Goal: Entertainment & Leisure: Consume media (video, audio)

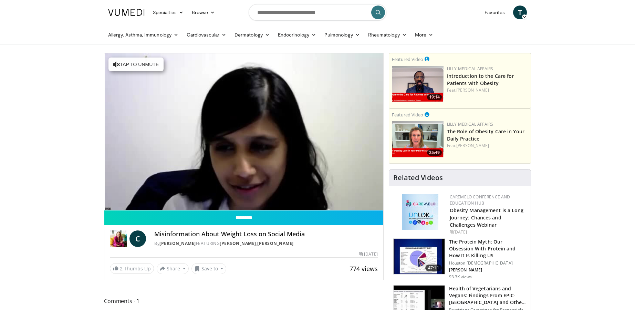
click at [126, 203] on div "10 seconds Tap to unmute" at bounding box center [243, 131] width 279 height 157
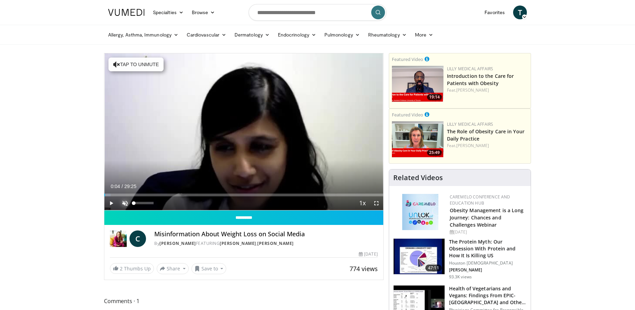
click at [125, 203] on span "Video Player" at bounding box center [125, 203] width 14 height 14
click at [110, 203] on span "Video Player" at bounding box center [111, 203] width 14 height 14
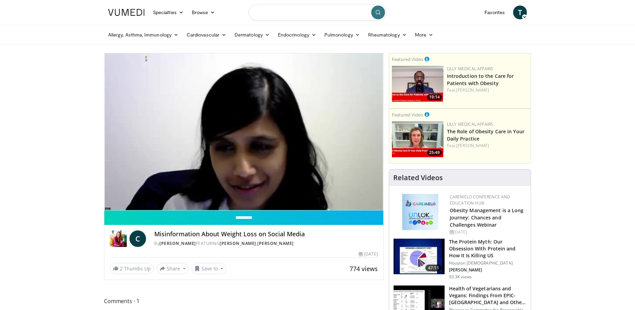
click at [314, 10] on input "Search topics, interventions" at bounding box center [318, 12] width 138 height 17
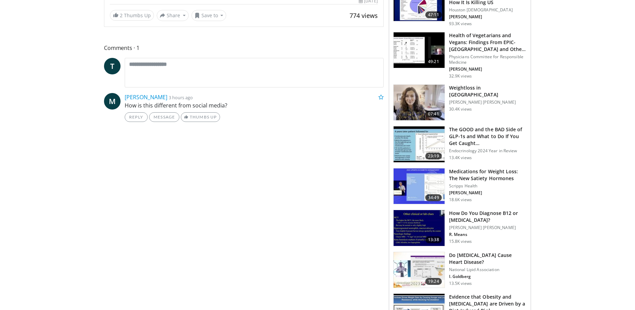
scroll to position [241, 0]
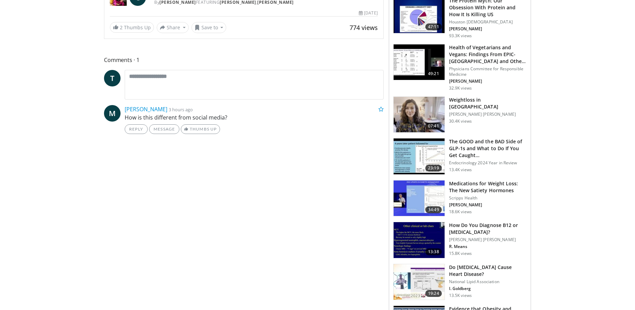
click at [415, 67] on img at bounding box center [418, 62] width 51 height 36
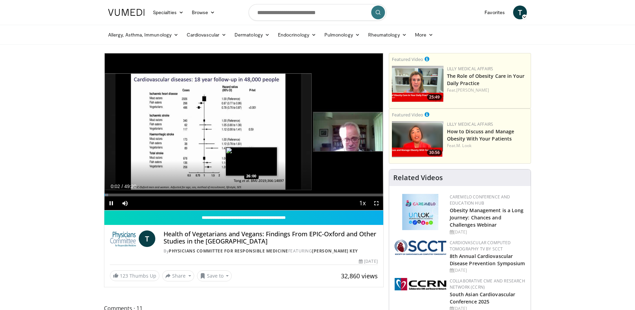
click at [251, 194] on div "Loaded : 1.34% 00:02 26:00" at bounding box center [243, 194] width 279 height 3
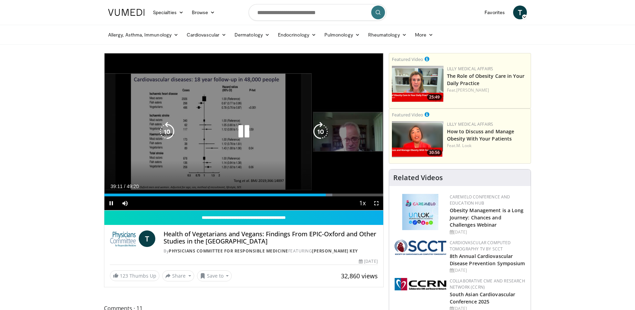
click at [244, 129] on icon "Video Player" at bounding box center [243, 131] width 19 height 19
